Goal: Download file/media

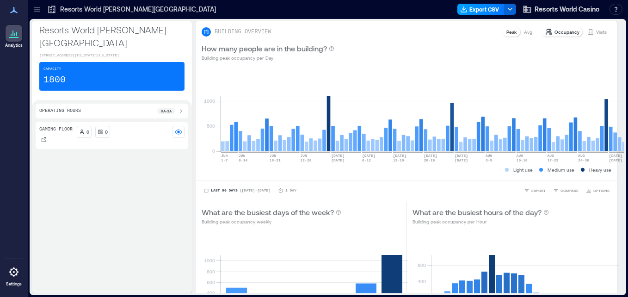
click at [482, 8] on button "Export CSV" at bounding box center [480, 9] width 47 height 11
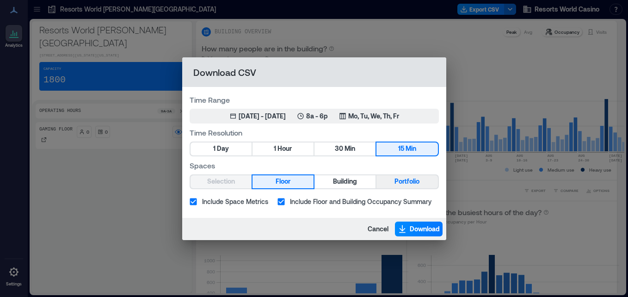
click at [390, 184] on button "Portfolio" at bounding box center [406, 181] width 61 height 13
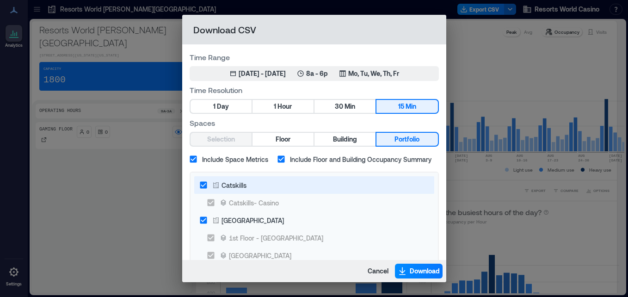
click at [261, 190] on label "Catskills" at bounding box center [308, 185] width 226 height 18
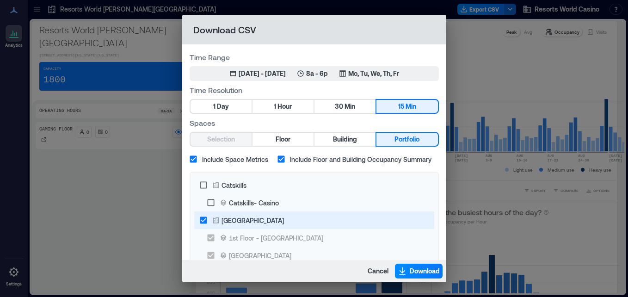
click at [252, 220] on div "[GEOGRAPHIC_DATA]" at bounding box center [252, 220] width 62 height 10
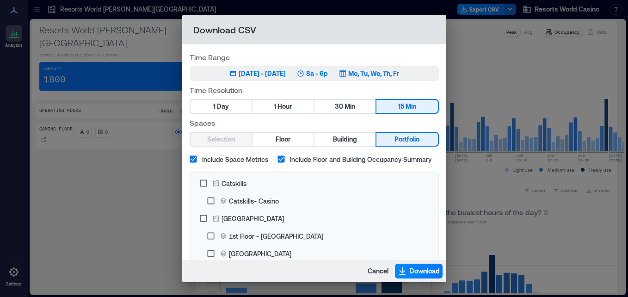
click at [308, 78] on button "Jun 4, 2025 - [DATE] 8a - 6p Mo, Tu, We, Th, Fr" at bounding box center [314, 73] width 249 height 15
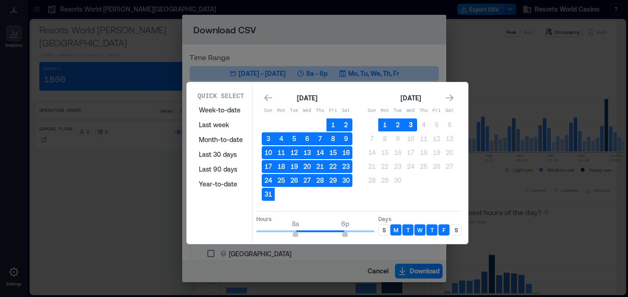
click at [410, 130] on button "3" at bounding box center [410, 124] width 13 height 13
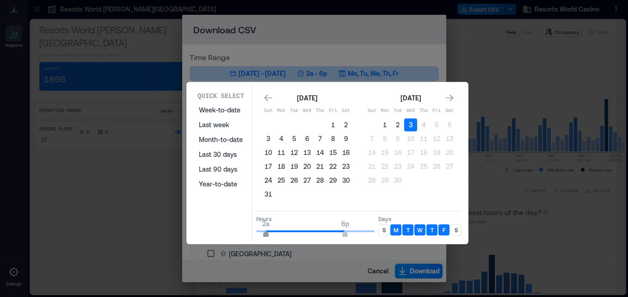
type input "*"
drag, startPoint x: 296, startPoint y: 238, endPoint x: 252, endPoint y: 228, distance: 44.5
click at [256, 228] on span "12a 6p" at bounding box center [315, 231] width 118 height 14
type input "*"
drag, startPoint x: 350, startPoint y: 232, endPoint x: 276, endPoint y: 215, distance: 76.4
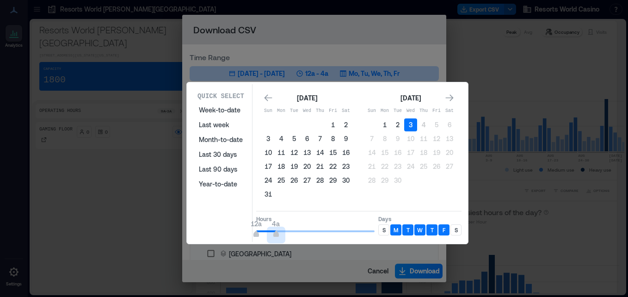
click at [276, 215] on div "Hours 12a 4a" at bounding box center [315, 226] width 118 height 23
click at [384, 227] on p "S" at bounding box center [383, 229] width 3 height 7
click at [456, 235] on div "S" at bounding box center [455, 229] width 11 height 11
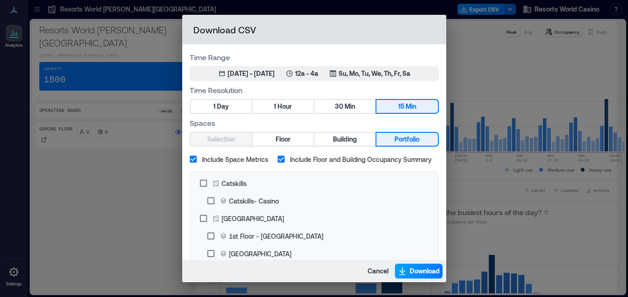
click at [419, 275] on span "Download" at bounding box center [425, 270] width 30 height 9
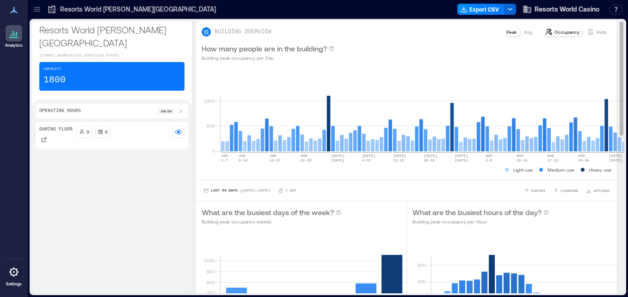
click at [315, 33] on div "BUILDING OVERVIEW Peak Avg Occupancy Visits" at bounding box center [407, 31] width 410 height 11
click at [473, 5] on button "Export CSV" at bounding box center [480, 9] width 47 height 11
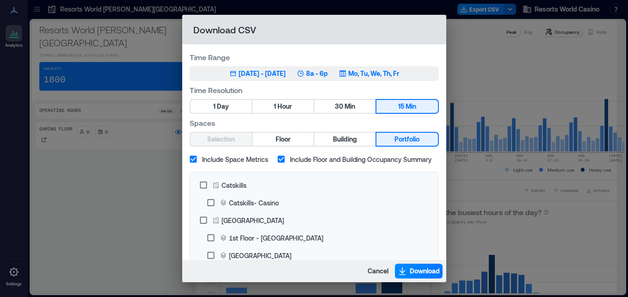
click at [328, 76] on p "8a - 6p" at bounding box center [317, 73] width 22 height 9
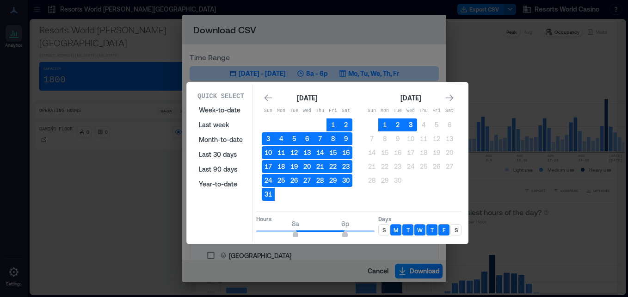
click at [410, 124] on button "3" at bounding box center [410, 124] width 13 height 13
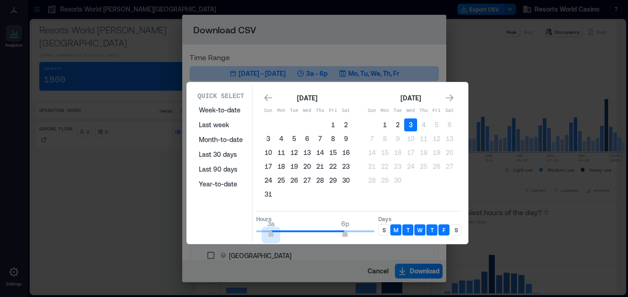
type input "*"
drag, startPoint x: 290, startPoint y: 231, endPoint x: 276, endPoint y: 232, distance: 13.9
click at [276, 232] on span "4a 6p" at bounding box center [315, 231] width 118 height 14
type input "**"
drag, startPoint x: 346, startPoint y: 231, endPoint x: 400, endPoint y: 236, distance: 53.9
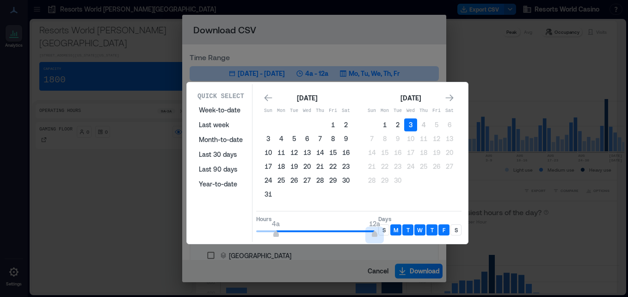
click at [400, 236] on div "Hours 4a 12a Days S M T W T F S" at bounding box center [358, 224] width 205 height 27
click at [385, 230] on div "S" at bounding box center [383, 229] width 11 height 11
click at [459, 230] on div "S" at bounding box center [455, 229] width 11 height 11
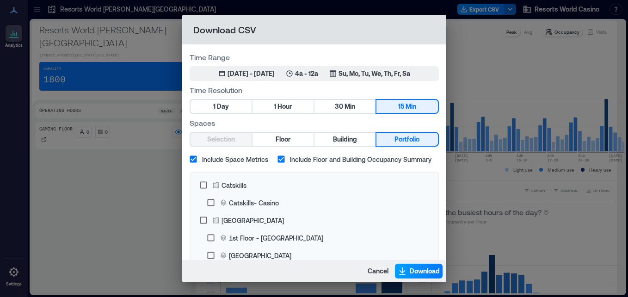
click at [416, 267] on span "Download" at bounding box center [425, 270] width 30 height 9
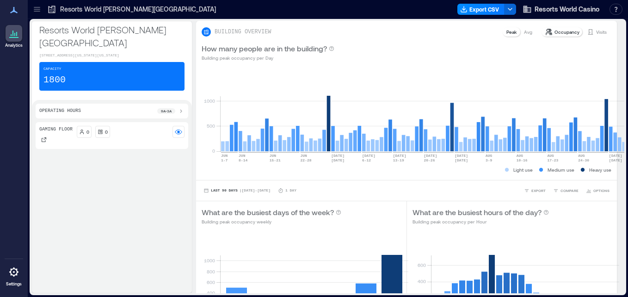
click at [163, 167] on div "Gaming Floor 0 0" at bounding box center [112, 205] width 153 height 167
click at [352, 39] on div "How many people are in the building? Building peak occupancy per Day" at bounding box center [406, 52] width 421 height 30
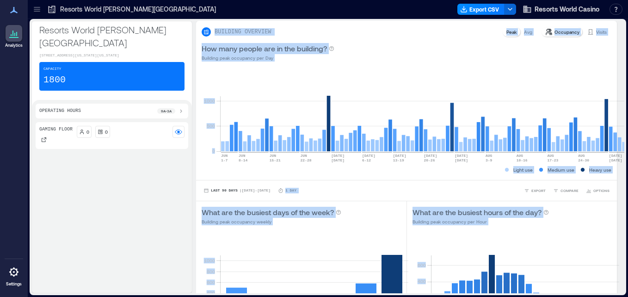
drag, startPoint x: 614, startPoint y: 75, endPoint x: 629, endPoint y: 204, distance: 129.3
click at [627, 204] on html "Analytics Settings My Spaces Resorts World [PERSON_NAME][GEOGRAPHIC_DATA] 1 Flo…" at bounding box center [314, 148] width 628 height 297
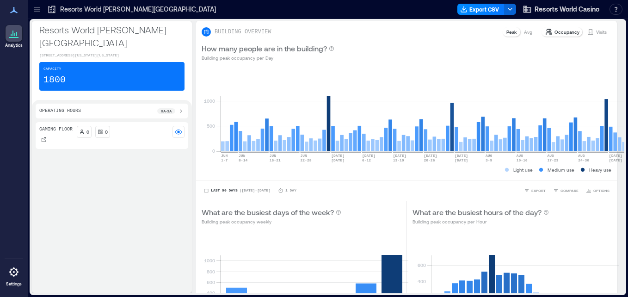
click at [78, 182] on div "Gaming Floor 0 0" at bounding box center [112, 205] width 153 height 167
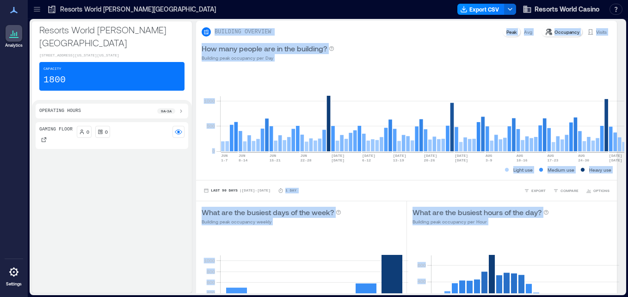
drag, startPoint x: 614, startPoint y: 55, endPoint x: 629, endPoint y: 138, distance: 84.6
click at [627, 138] on html "Analytics Settings My Spaces Resorts World [PERSON_NAME][GEOGRAPHIC_DATA] 1 Flo…" at bounding box center [314, 148] width 628 height 297
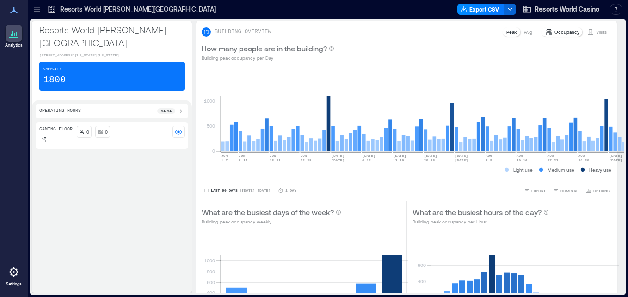
click at [162, 212] on div "Gaming Floor 0 0" at bounding box center [112, 205] width 153 height 167
